Goal: Information Seeking & Learning: Find specific fact

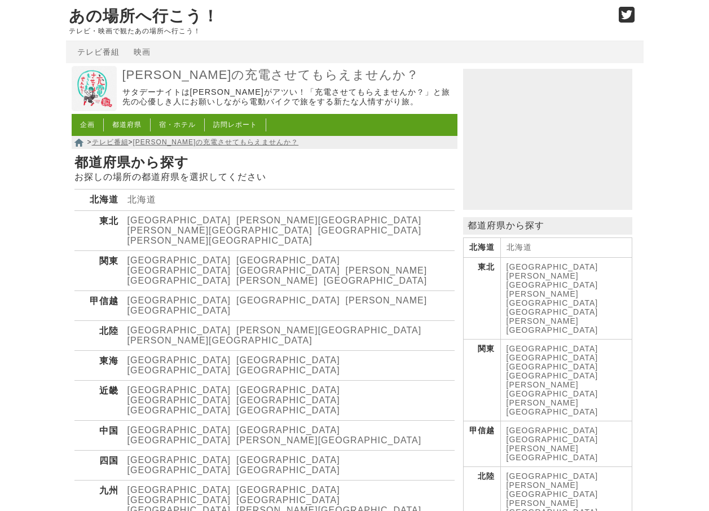
click at [218, 366] on link "[GEOGRAPHIC_DATA]" at bounding box center [180, 371] width 104 height 10
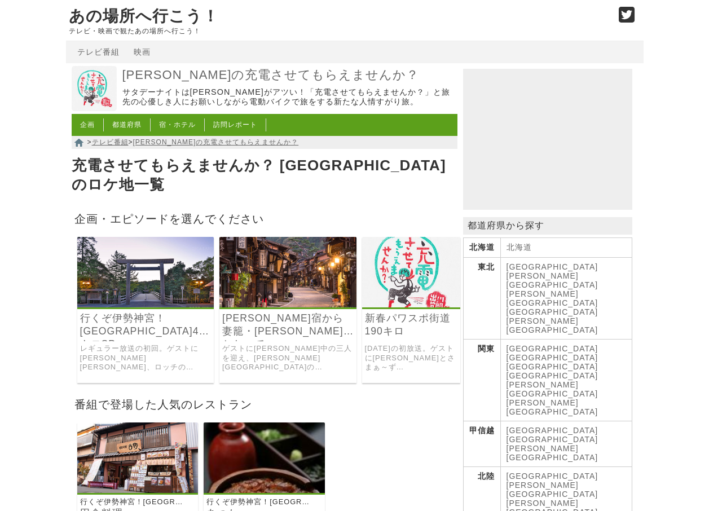
click at [410, 344] on link "2022年の初放送。ゲストに貴乃花とさまぁ～ず三村、いとうあさこを迎え、愛知県・竹島から静岡県・久能山東照宮を目指した190キロの旅。" at bounding box center [411, 358] width 93 height 28
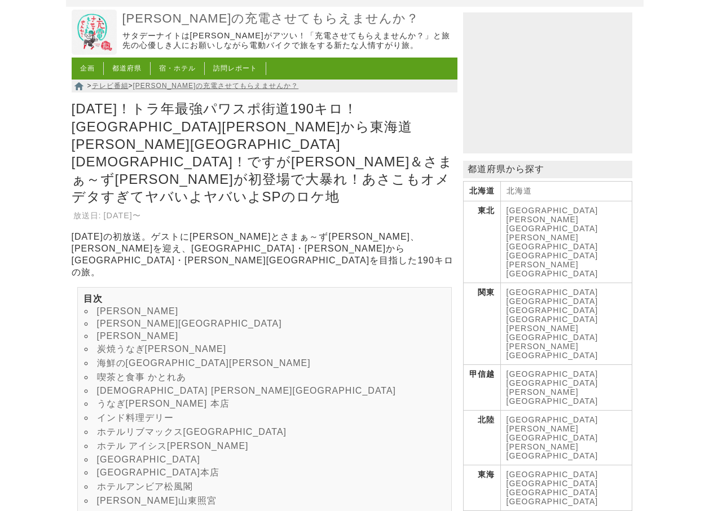
scroll to position [113, 0]
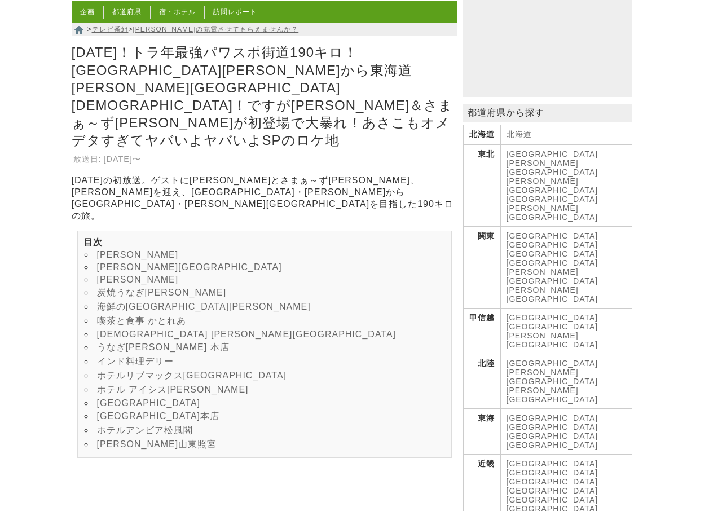
click at [156, 288] on link "炭焼うなぎ[PERSON_NAME]" at bounding box center [162, 293] width 130 height 10
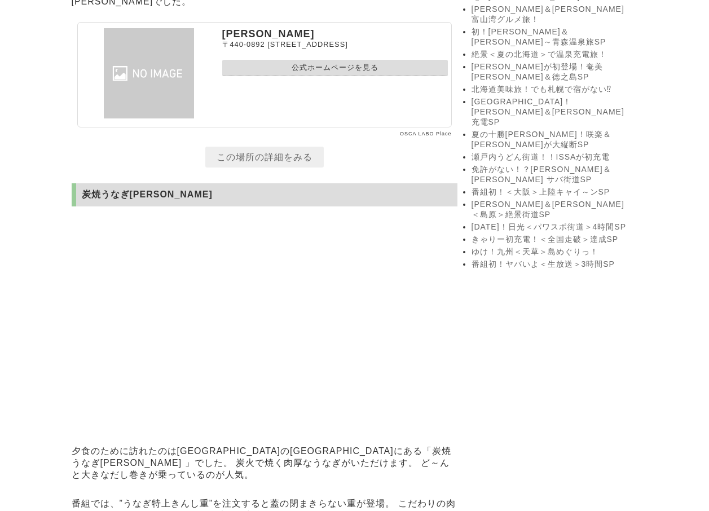
scroll to position [1938, 0]
